Goal: Navigation & Orientation: Go to known website

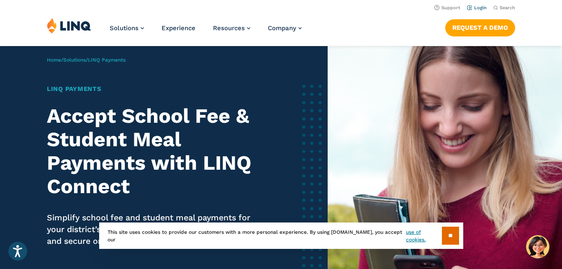
click at [482, 9] on link "Login" at bounding box center [477, 7] width 20 height 5
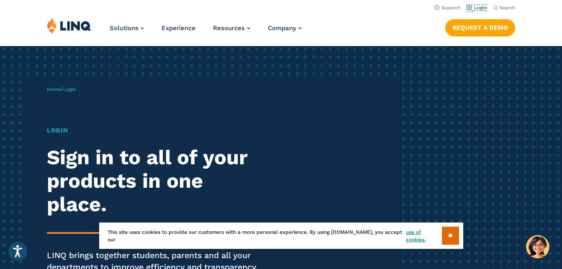
click at [482, 9] on link "Login" at bounding box center [477, 7] width 20 height 5
click at [477, 6] on link "Login" at bounding box center [477, 7] width 20 height 5
click at [450, 238] on input "**" at bounding box center [450, 235] width 17 height 18
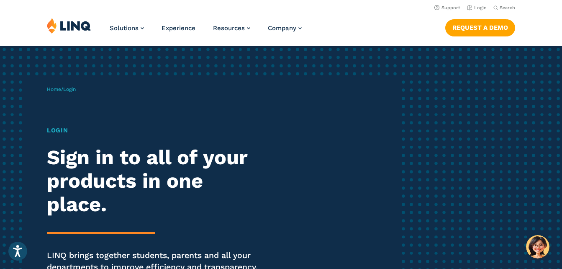
click at [74, 89] on span "Login" at bounding box center [69, 89] width 13 height 6
click at [55, 139] on div "Login Sign in to all of your products in one place. LINQ brings together studen…" at bounding box center [155, 211] width 216 height 171
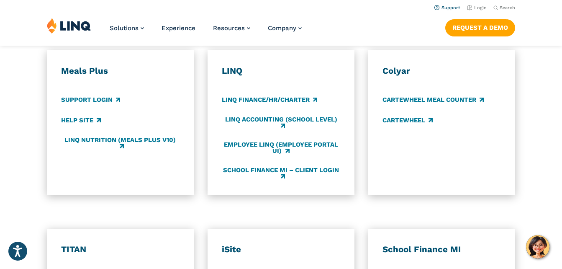
scroll to position [469, 0]
click at [478, 7] on link "Login" at bounding box center [477, 7] width 20 height 5
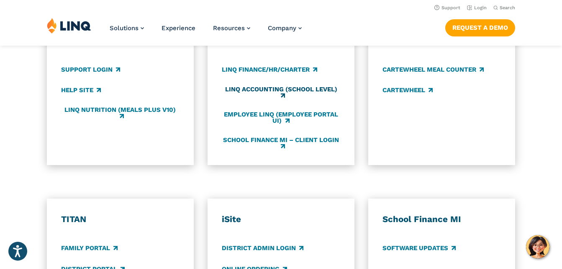
scroll to position [497, 0]
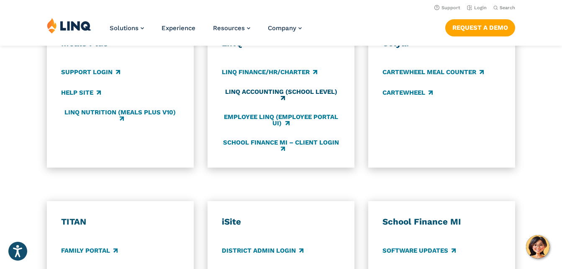
click at [299, 91] on link "LINQ Accounting (school level)" at bounding box center [281, 95] width 118 height 14
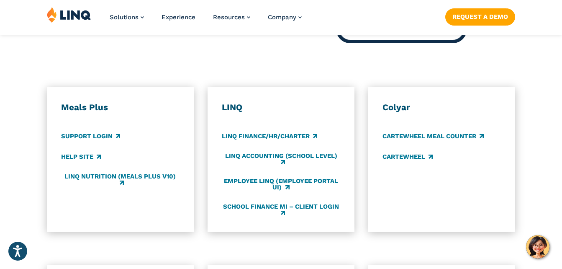
scroll to position [434, 0]
click at [326, 157] on link "LINQ Accounting (school level)" at bounding box center [281, 159] width 118 height 14
click at [316, 207] on link "School Finance MI – Client Login" at bounding box center [281, 209] width 118 height 14
click at [65, 13] on img at bounding box center [69, 15] width 44 height 16
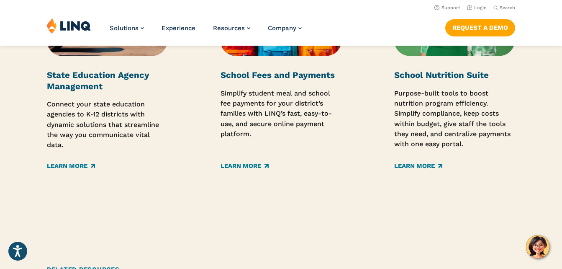
scroll to position [1370, 0]
click at [258, 167] on link "Learn More" at bounding box center [245, 166] width 48 height 9
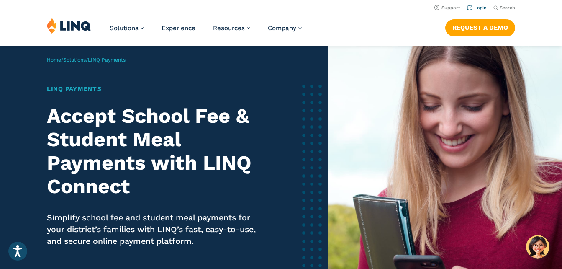
click at [475, 8] on link "Login" at bounding box center [477, 7] width 20 height 5
